Goal: Information Seeking & Learning: Learn about a topic

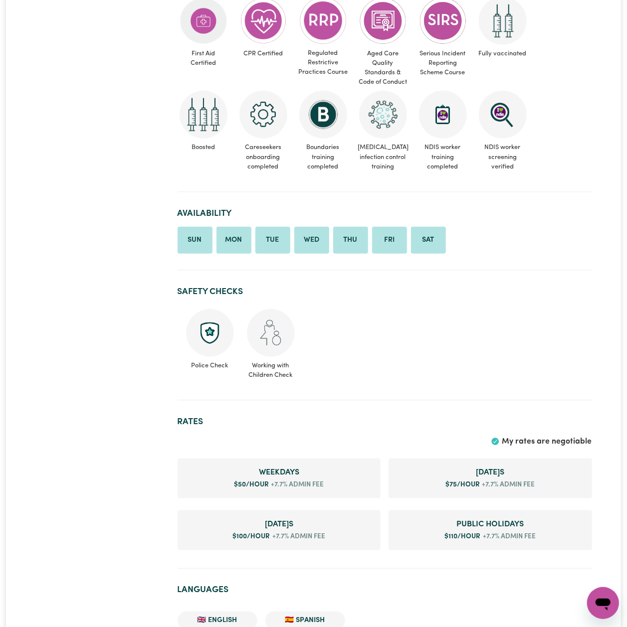
scroll to position [798, 0]
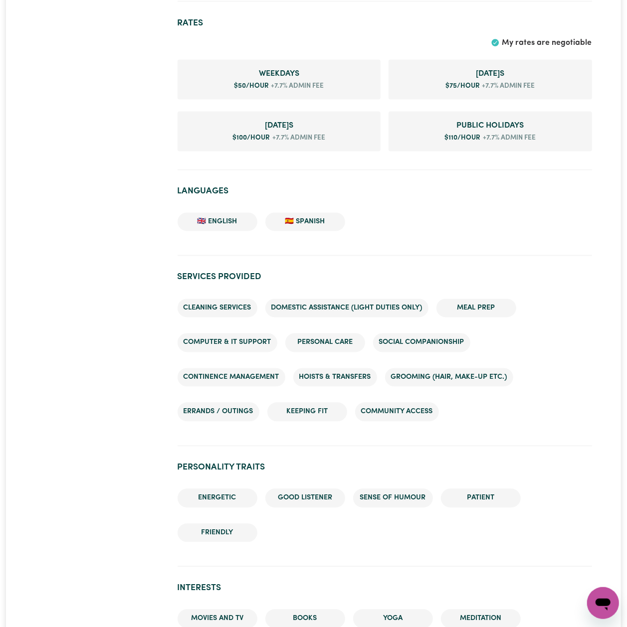
click at [86, 222] on div "#OpenForWork" at bounding box center [100, 333] width 142 height 2064
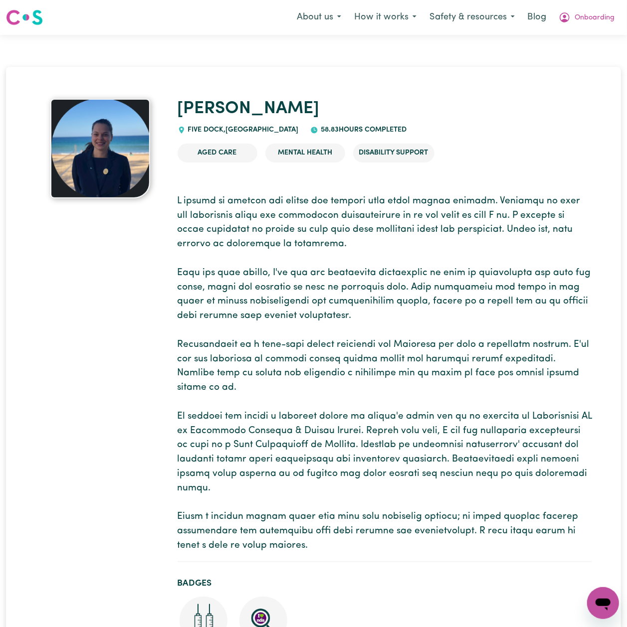
click at [446, 351] on p at bounding box center [384, 373] width 414 height 359
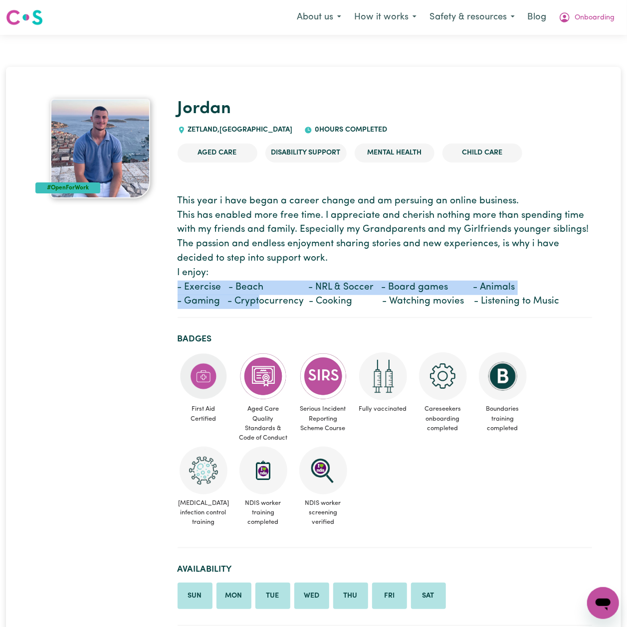
drag, startPoint x: 178, startPoint y: 294, endPoint x: 262, endPoint y: 309, distance: 85.2
click at [262, 309] on p "This year i have began a career change and am persuing an online business. This…" at bounding box center [384, 251] width 414 height 115
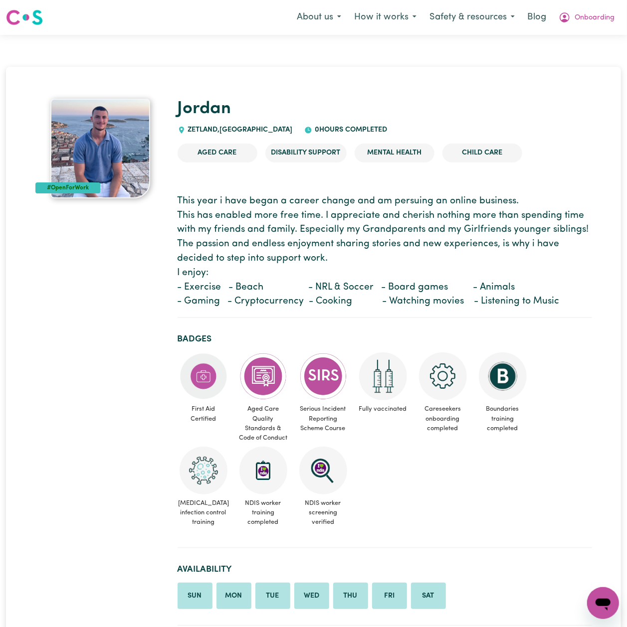
click at [292, 310] on section "This year i have began a career change and am persuing an online business. This…" at bounding box center [384, 252] width 414 height 132
drag, startPoint x: 214, startPoint y: 300, endPoint x: 181, endPoint y: 300, distance: 32.9
click at [181, 300] on p "This year i have began a career change and am persuing an online business. This…" at bounding box center [384, 251] width 414 height 115
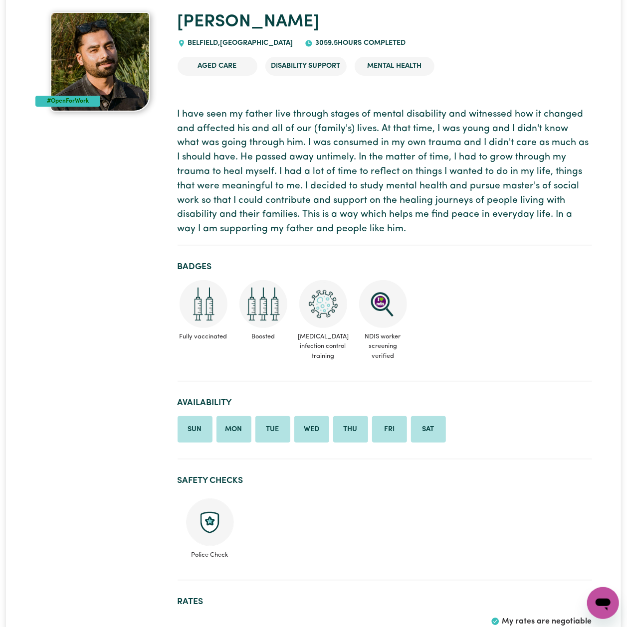
scroll to position [76, 0]
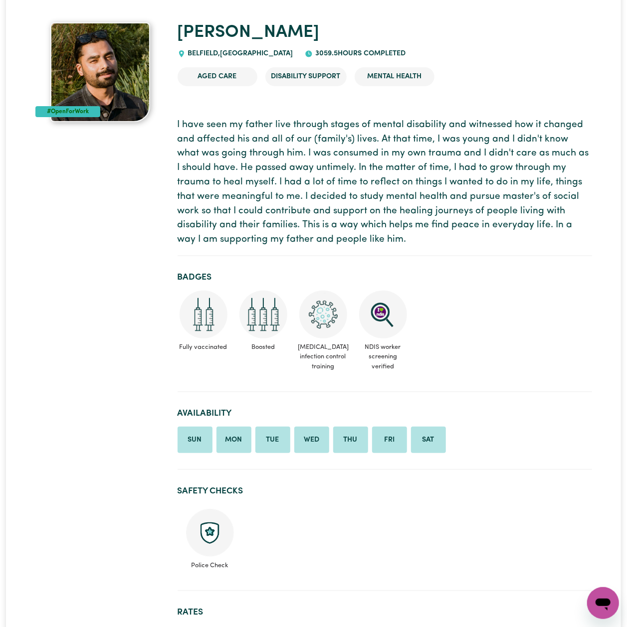
click at [232, 250] on section "I have seen my father live through stages of mental disability and witnessed ho…" at bounding box center [384, 183] width 414 height 146
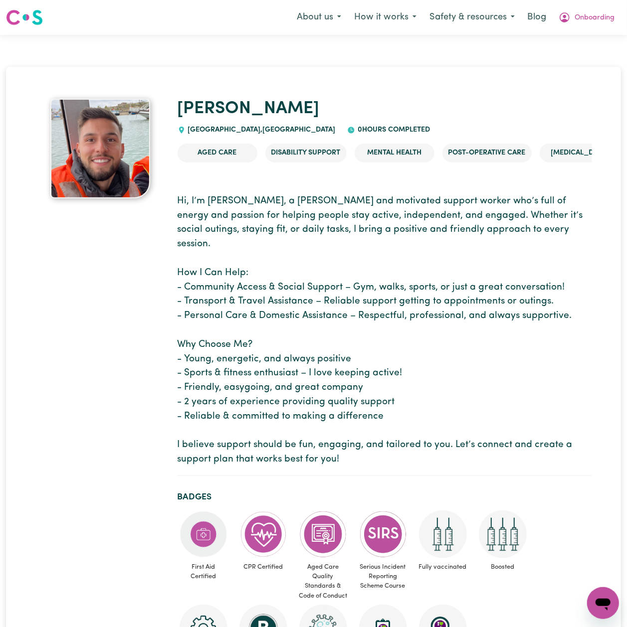
click at [214, 261] on p "Hi, I’m [PERSON_NAME], a [PERSON_NAME] and motivated support worker who’s full …" at bounding box center [384, 330] width 414 height 273
